Goal: Find specific page/section: Find specific page/section

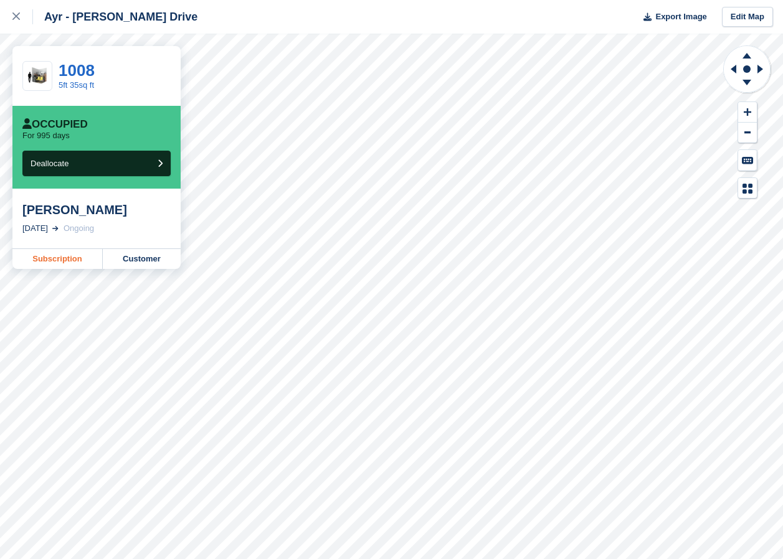
click at [56, 257] on link "Subscription" at bounding box center [57, 259] width 90 height 20
click at [20, 16] on div at bounding box center [22, 16] width 21 height 15
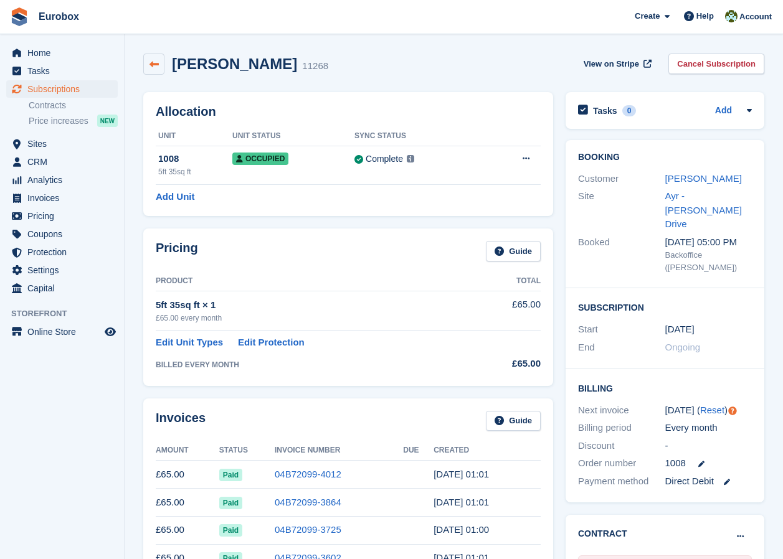
click at [148, 70] on link at bounding box center [153, 64] width 21 height 21
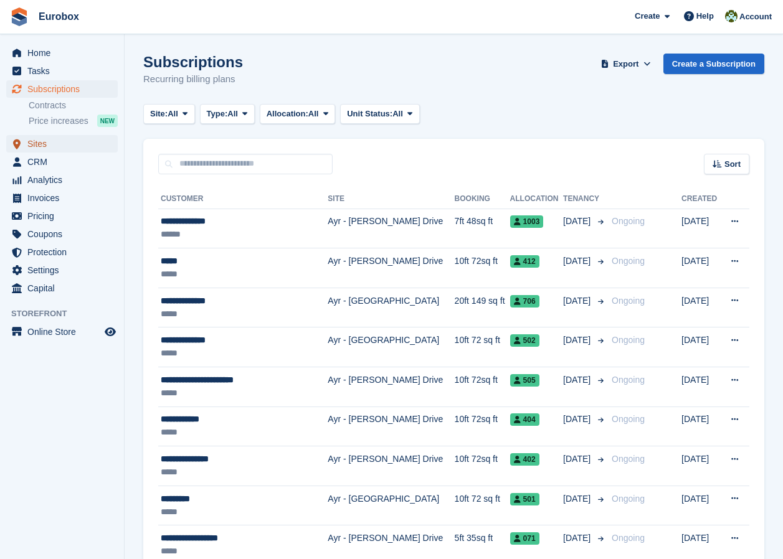
click at [46, 146] on span "Sites" at bounding box center [64, 143] width 75 height 17
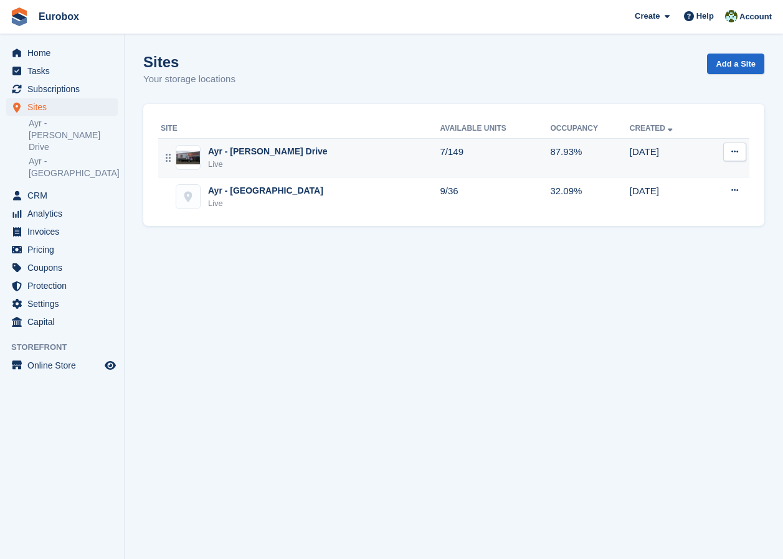
click at [268, 153] on div "Ayr - [PERSON_NAME] Drive" at bounding box center [268, 151] width 120 height 13
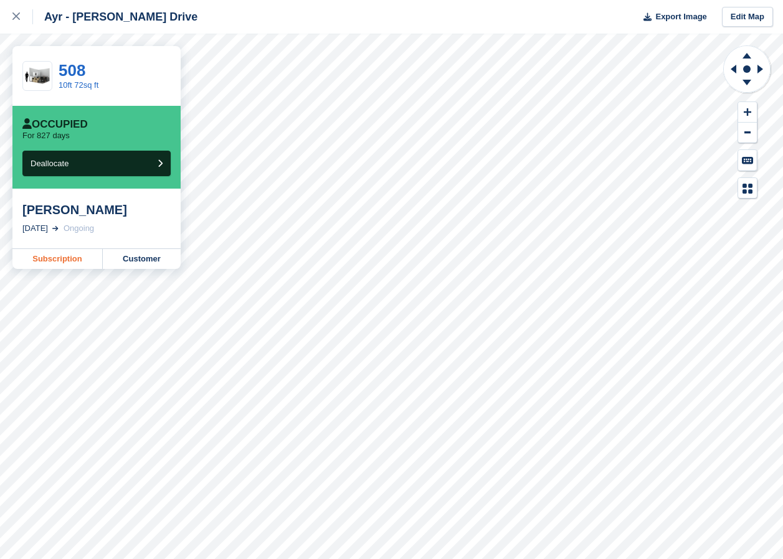
click at [82, 263] on link "Subscription" at bounding box center [57, 259] width 90 height 20
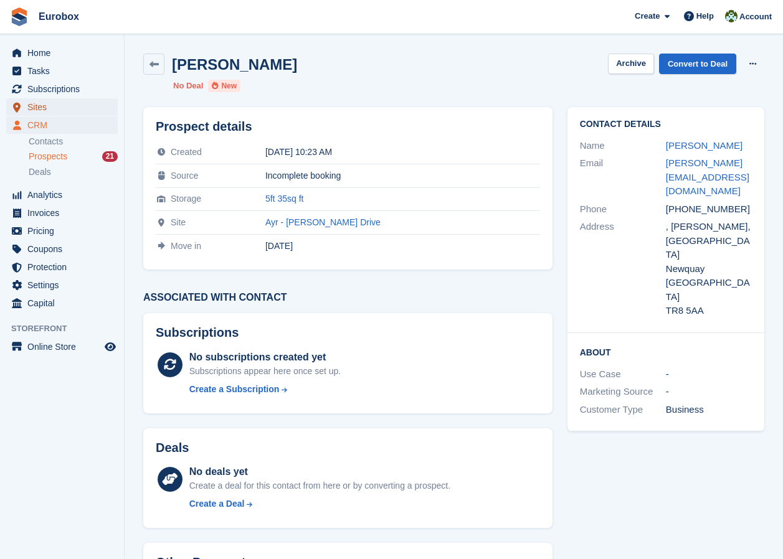
click at [30, 107] on span "Sites" at bounding box center [64, 106] width 75 height 17
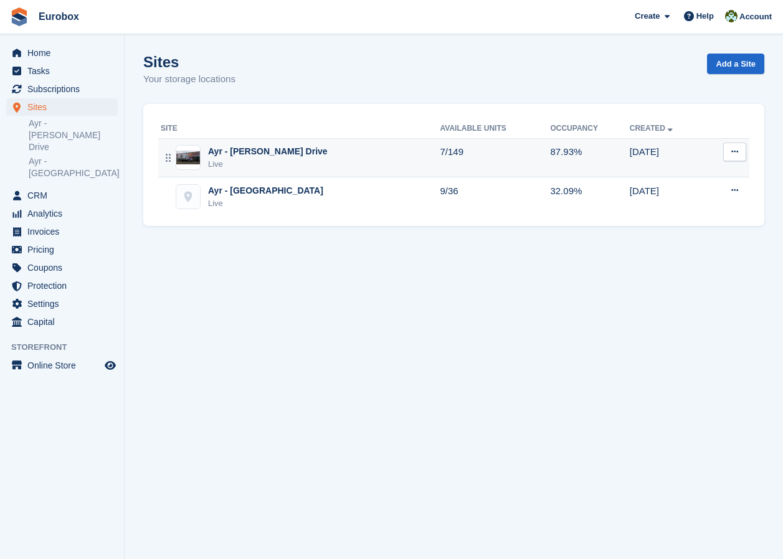
click at [244, 152] on div "Ayr - [PERSON_NAME] Drive" at bounding box center [268, 151] width 120 height 13
